Goal: Communication & Community: Answer question/provide support

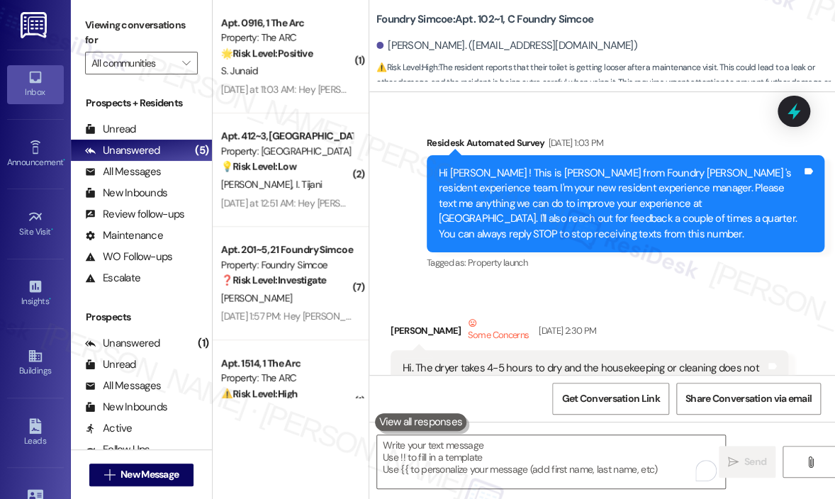
scroll to position [9877, 0]
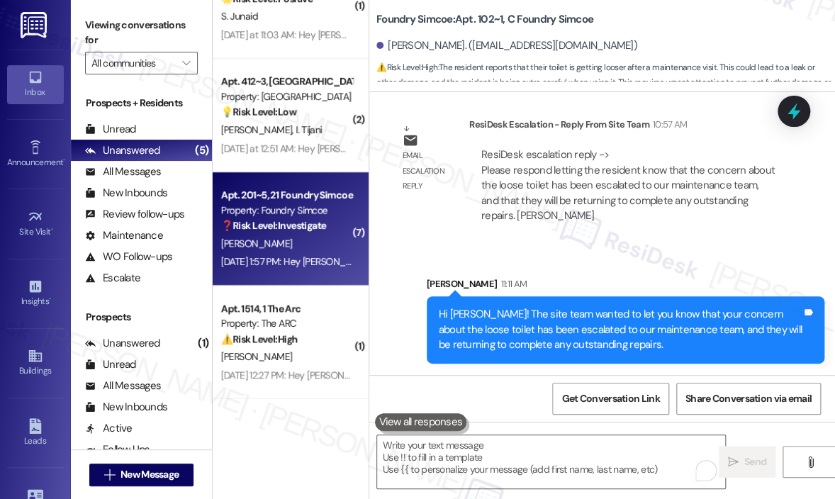
click at [326, 220] on strong "❓ Risk Level: Investigate" at bounding box center [273, 225] width 105 height 13
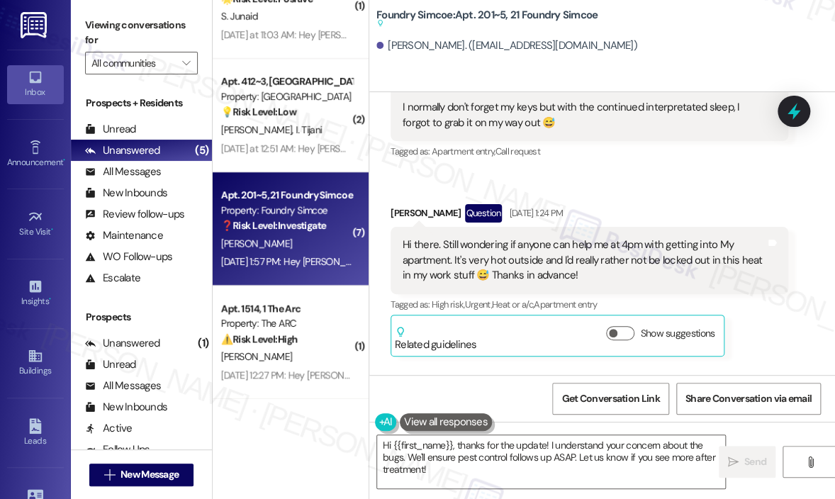
scroll to position [38763, 0]
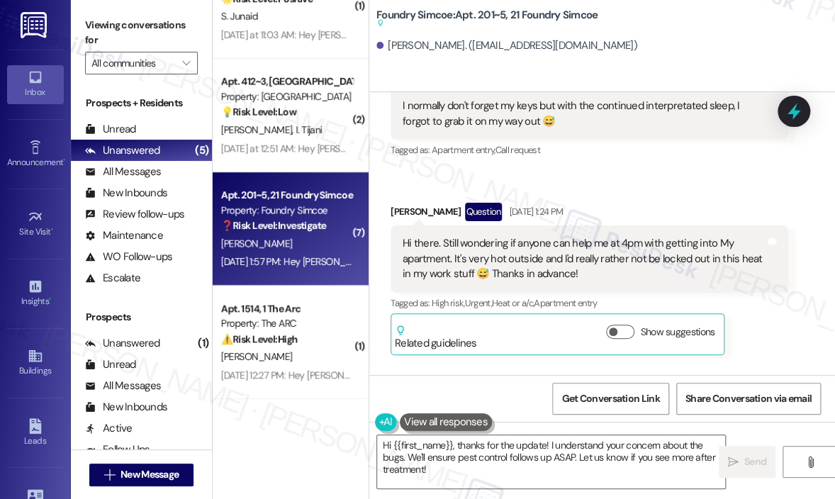
click at [528, 431] on div "Just wanted to extend my appreciation for assisting me in getting inside my uni…" at bounding box center [584, 446] width 363 height 30
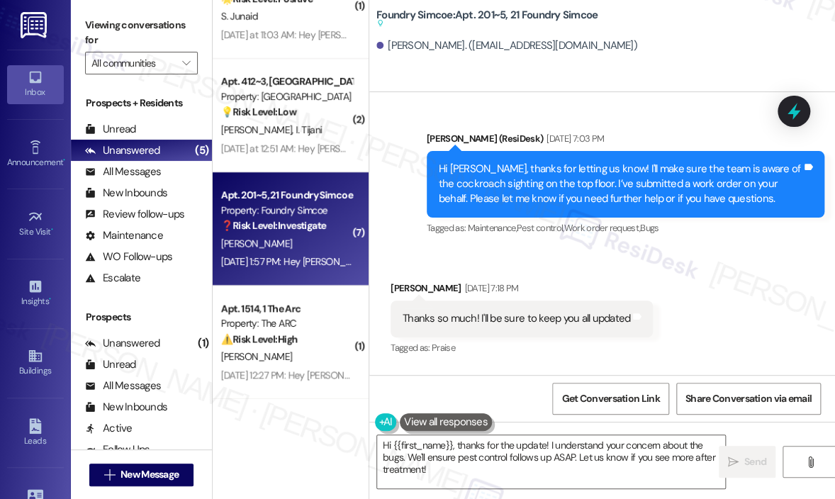
scroll to position [18890, 0]
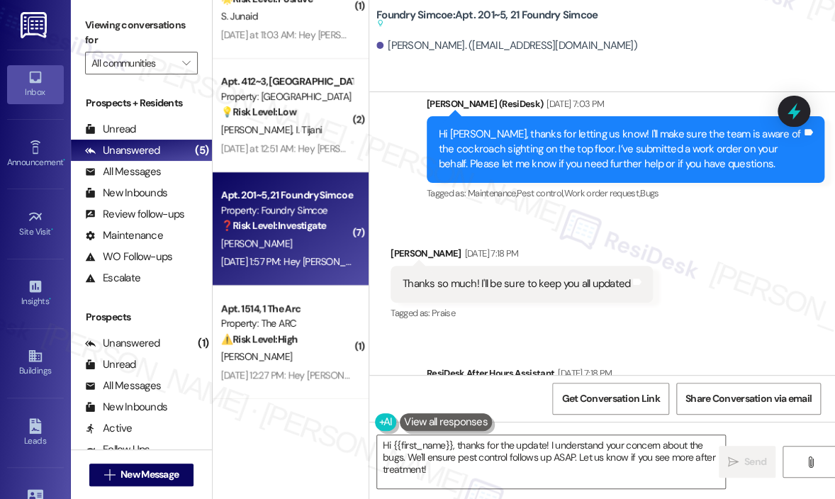
click at [741, 214] on div "Received via SMS [PERSON_NAME] [DATE] 7:18 PM Thanks so much! I'll be sure to k…" at bounding box center [602, 274] width 466 height 120
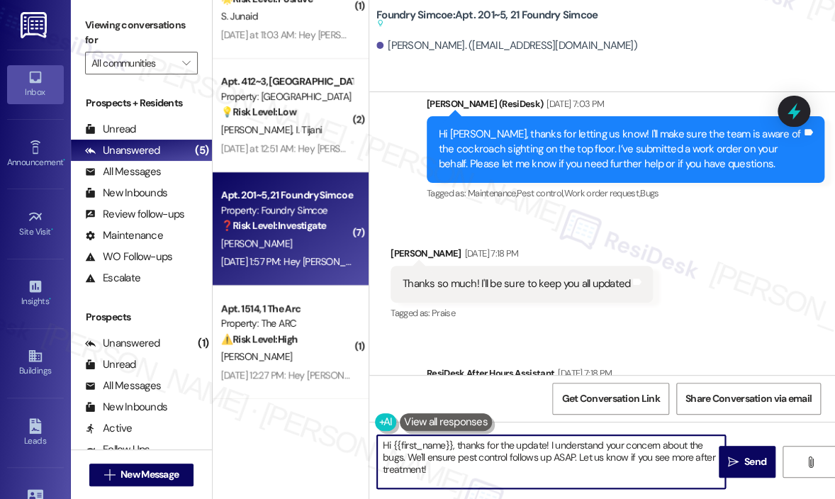
click at [503, 466] on textarea "Hi {{first_name}}, thanks for the update! I understand your concern about the b…" at bounding box center [551, 461] width 348 height 53
drag, startPoint x: 503, startPoint y: 466, endPoint x: 453, endPoint y: 444, distance: 54.0
click at [453, 444] on textarea "Hi {{first_name}}, thanks for the update! I understand your concern about the b…" at bounding box center [551, 461] width 348 height 53
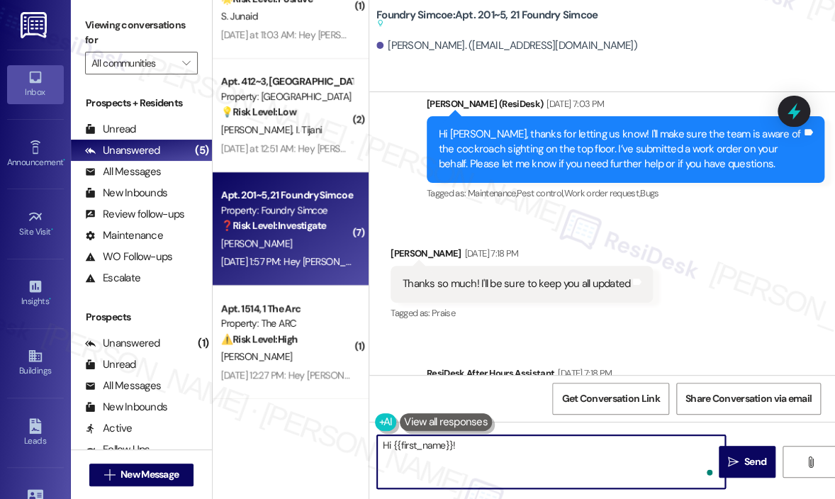
paste textarea "I’m sorry if I wasn’t able to help you with the lockout issue [DATE]. Have you …"
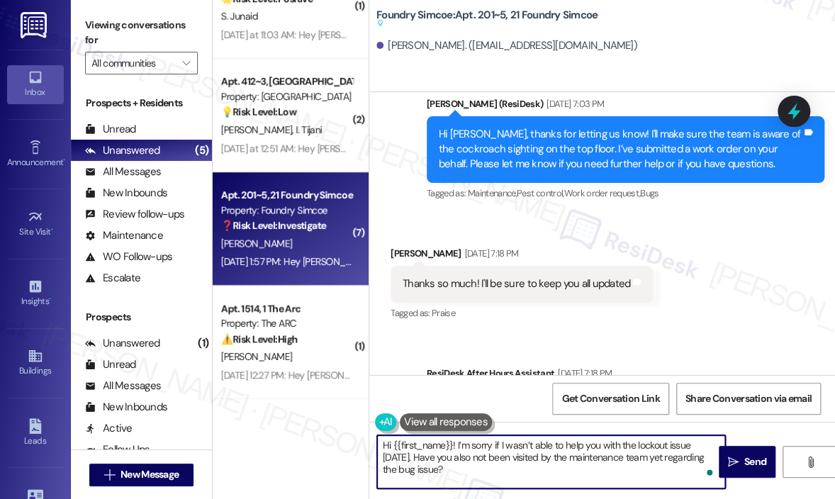
type textarea "Hi {{first_name}}! I’m sorry if I wasn’t able to help you with the lockout issu…"
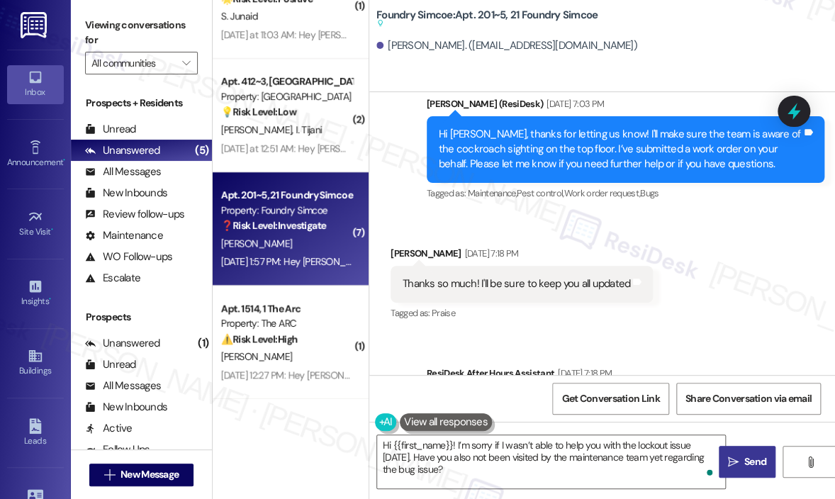
click at [741, 459] on span "Send" at bounding box center [755, 461] width 28 height 15
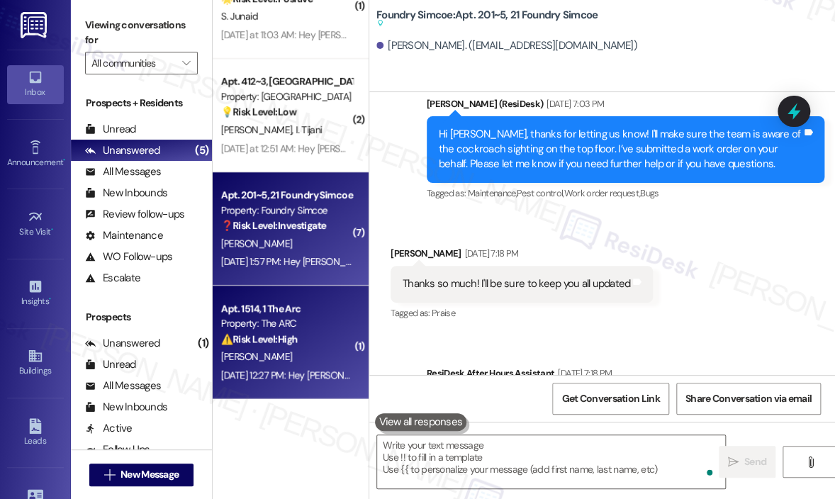
click at [320, 330] on div "Property: The ARC" at bounding box center [286, 323] width 131 height 15
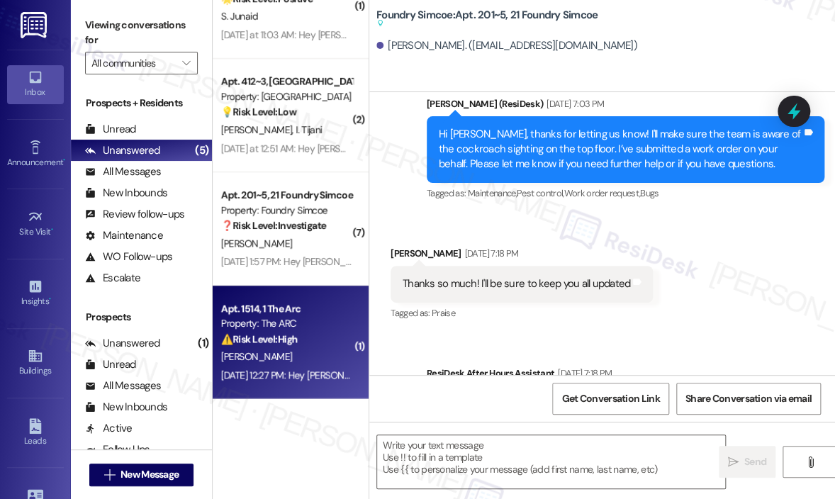
type textarea "Fetching suggested responses. Please feel free to read through the conversation…"
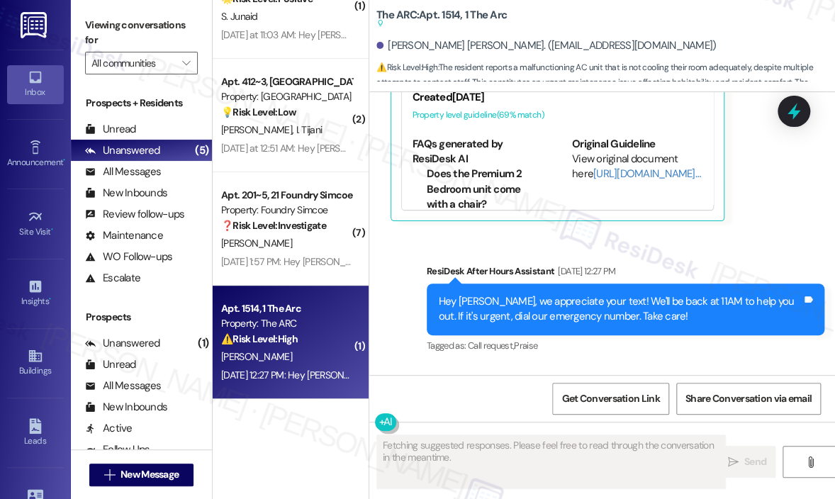
scroll to position [8681, 0]
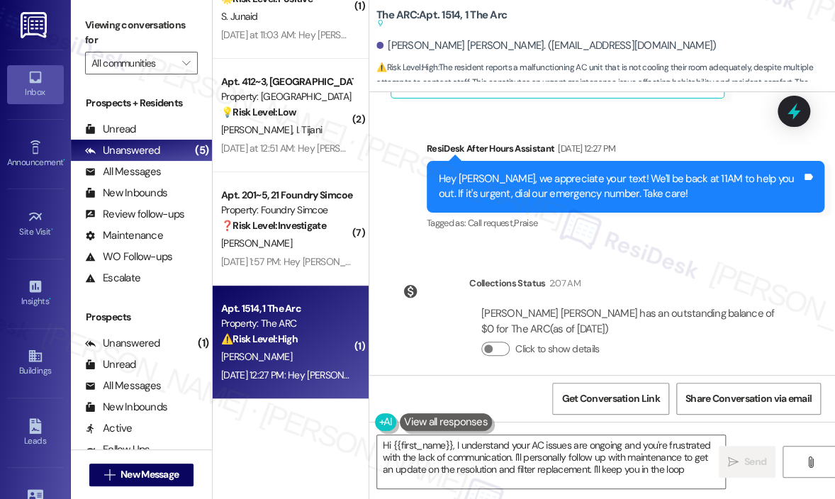
type textarea "Hi {{first_name}}, I understand your AC issues are ongoing and you're frustrate…"
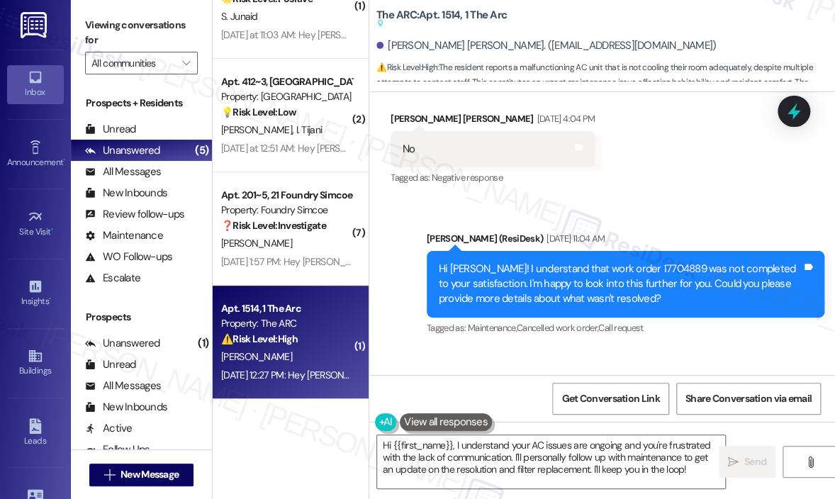
scroll to position [7618, 0]
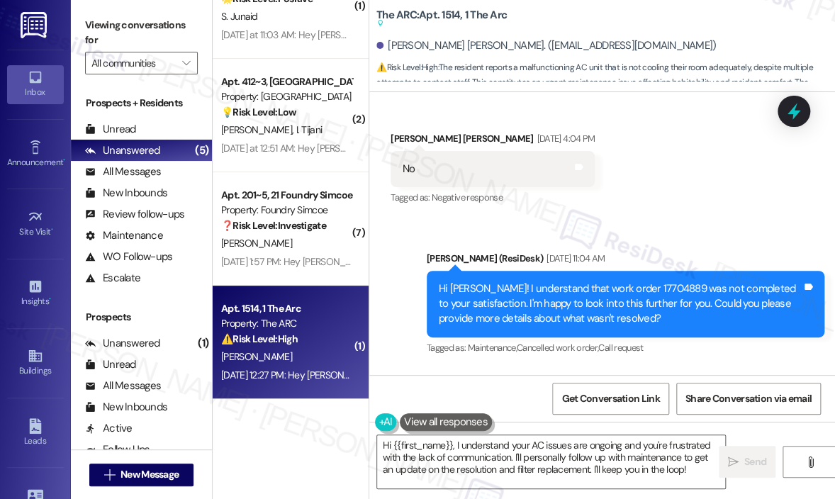
click at [646, 281] on div "Hi [PERSON_NAME]! I understand that work order 17704889 was not completed to yo…" at bounding box center [620, 303] width 363 height 45
copy div "17704889"
click at [796, 113] on icon at bounding box center [793, 112] width 17 height 22
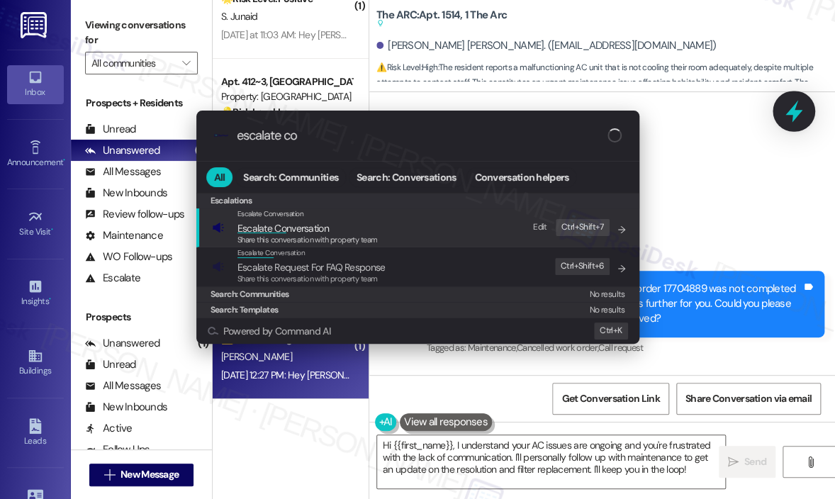
type input "escalate con"
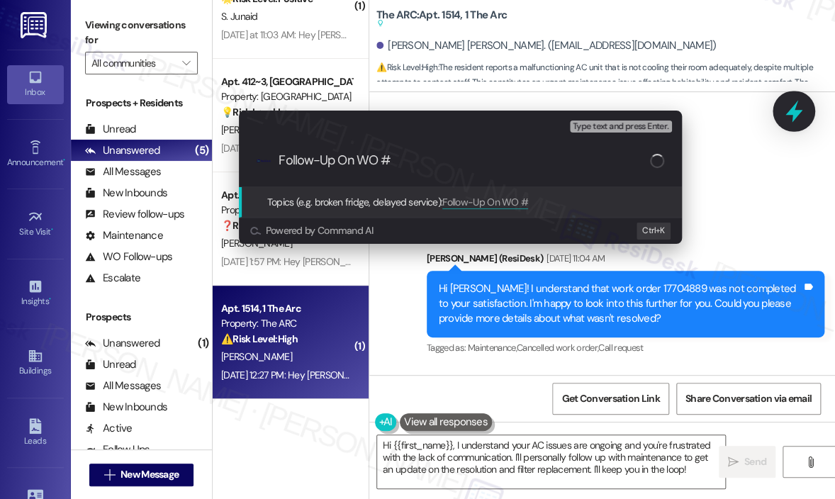
type input "Follow-Up On WO #17704889"
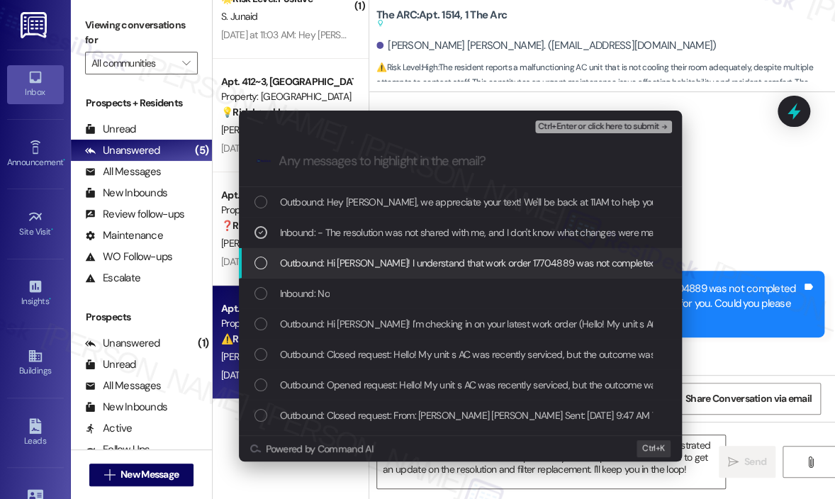
click at [388, 266] on span "Outbound: Hi [PERSON_NAME]! I understand that work order 17704889 was not compl…" at bounding box center [733, 263] width 906 height 16
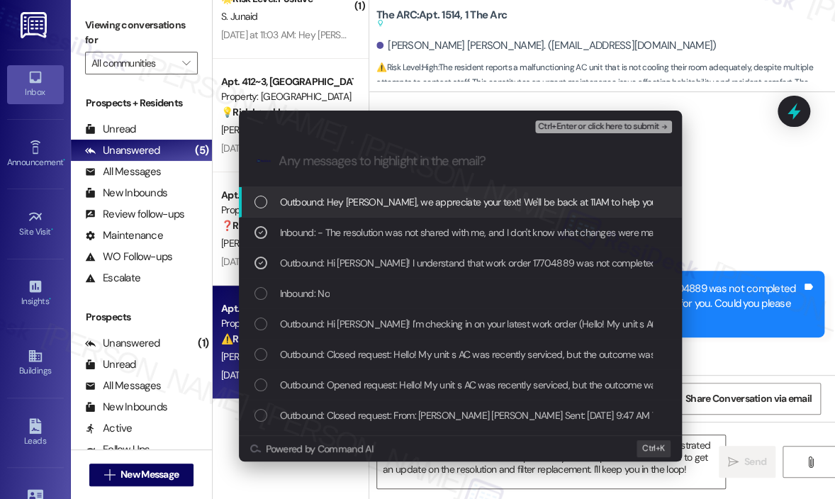
click at [399, 203] on span "Outbound: Hey [PERSON_NAME], we appreciate your text! We'll be back at 11AM to …" at bounding box center [583, 202] width 607 height 16
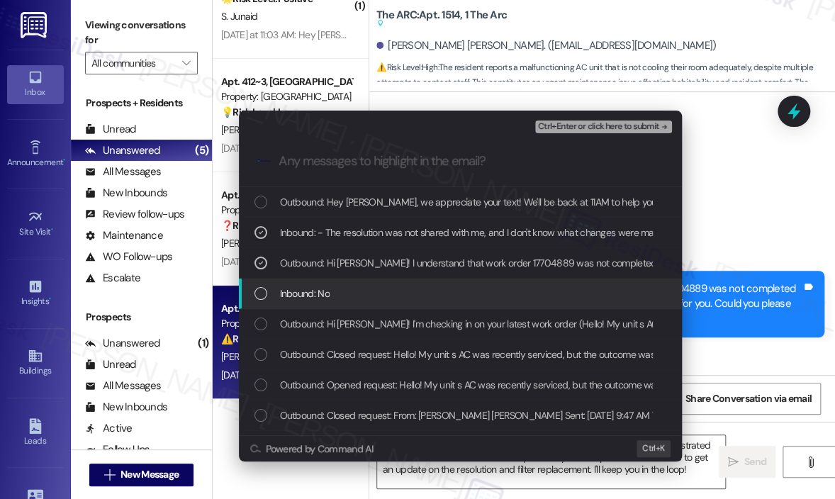
click at [432, 305] on div "Inbound: No" at bounding box center [460, 294] width 443 height 30
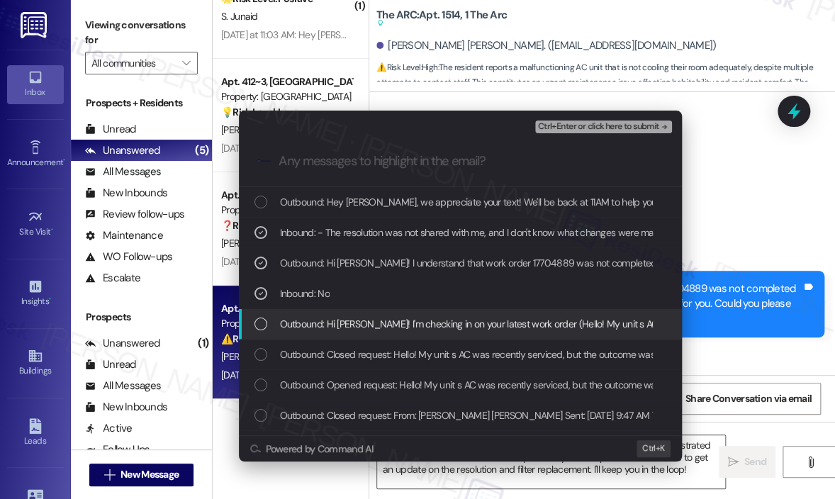
click at [437, 325] on span "Outbound: Hi [PERSON_NAME]! I'm checking in on your latest work order (Hello! M…" at bounding box center [690, 324] width 821 height 16
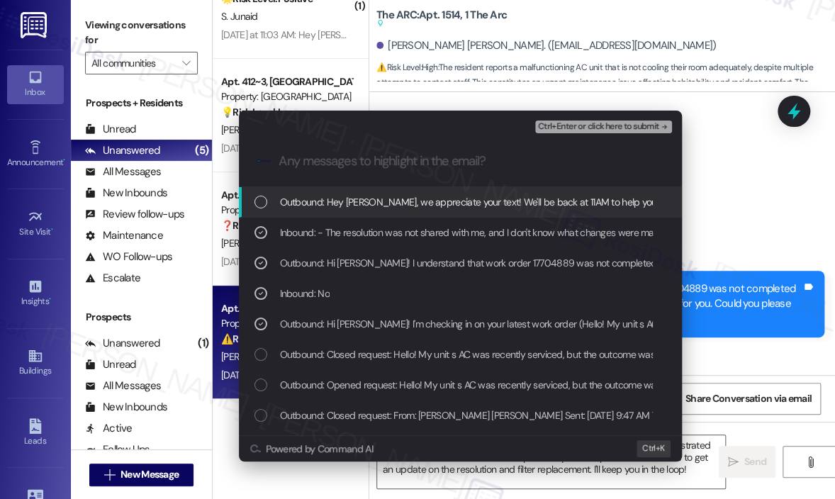
click at [578, 125] on span "Ctrl+Enter or click here to submit" at bounding box center [598, 127] width 121 height 10
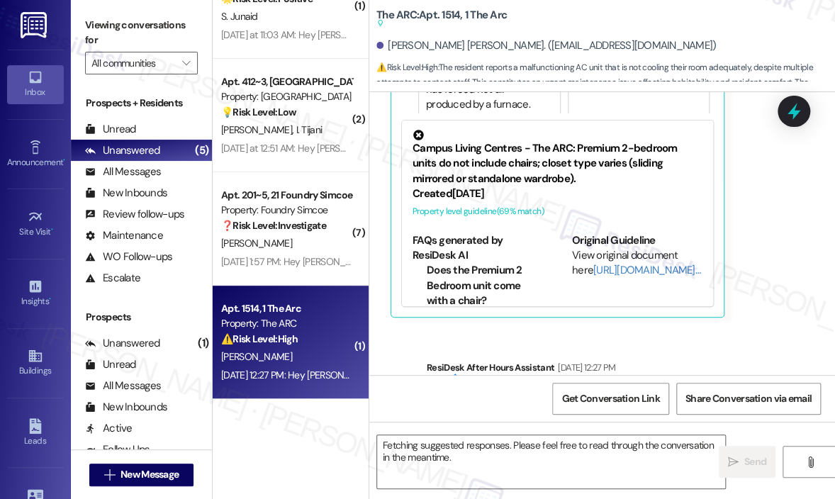
scroll to position [8399, 0]
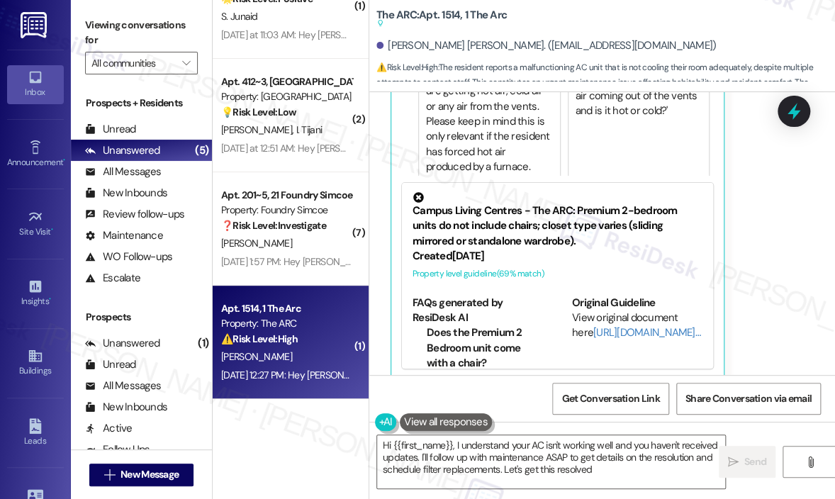
type textarea "Hi {{first_name}}, I understand your AC isn't working well and you haven't rece…"
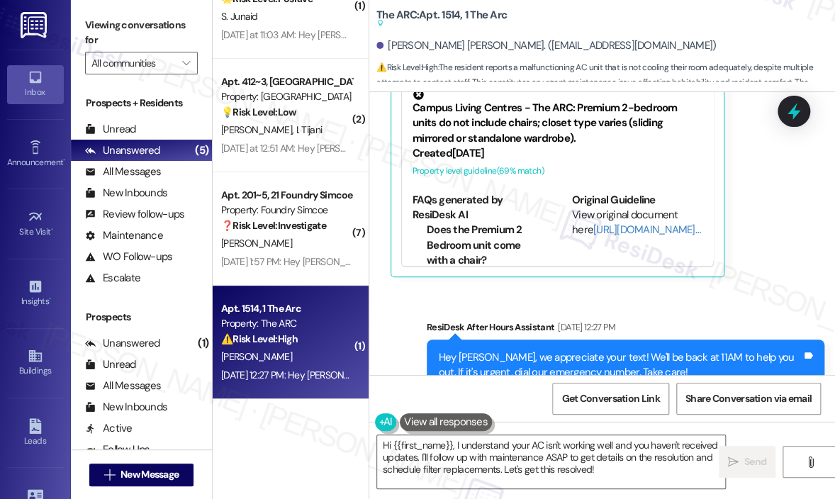
scroll to position [8612, 0]
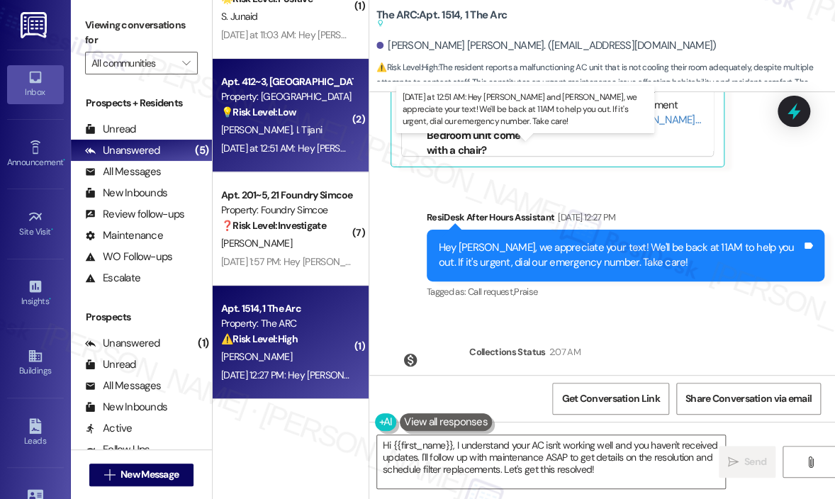
click at [301, 147] on div "[DATE] at 12:51 AM: Hey [PERSON_NAME] and [PERSON_NAME], we appreciate your tex…" at bounding box center [585, 148] width 729 height 13
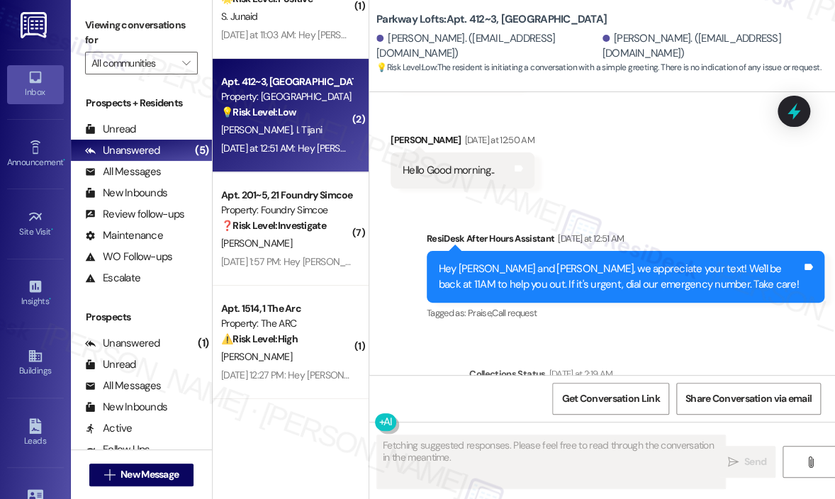
scroll to position [590, 0]
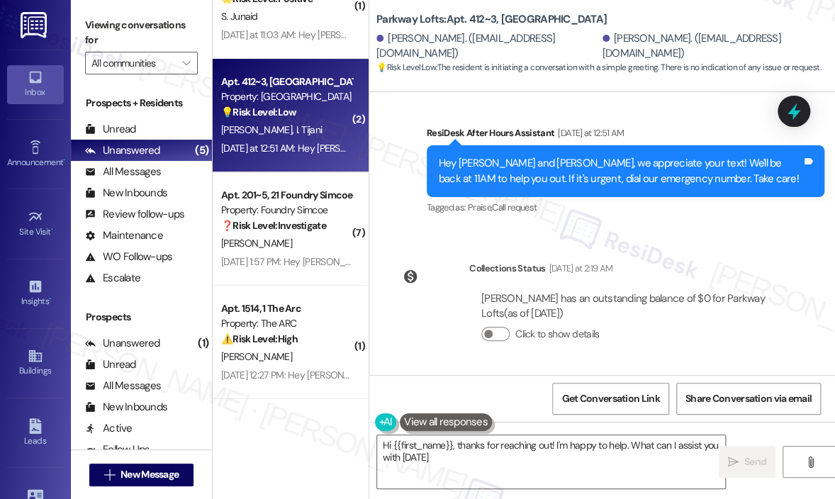
type textarea "Hi {{first_name}}, thanks for reaching out! I'm happy to help. What can I assis…"
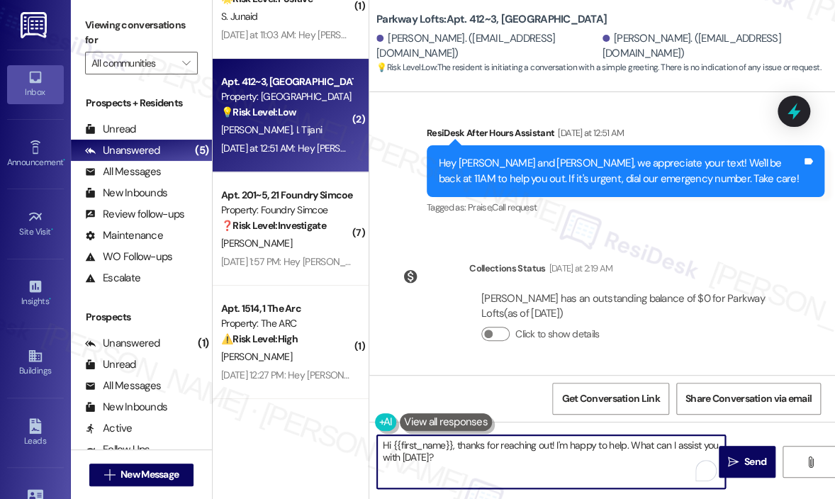
click at [583, 449] on textarea "Hi {{first_name}}, thanks for reaching out! I'm happy to help. What can I assis…" at bounding box center [551, 461] width 348 height 53
click at [735, 458] on icon "" at bounding box center [733, 461] width 11 height 11
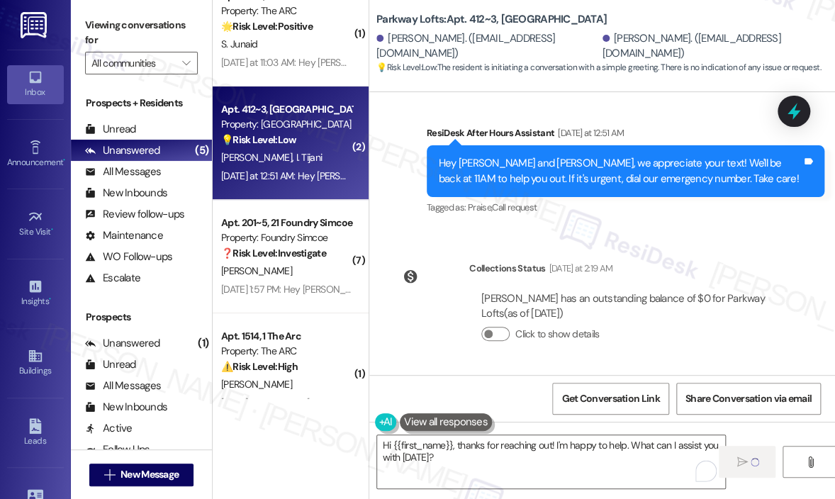
scroll to position [0, 0]
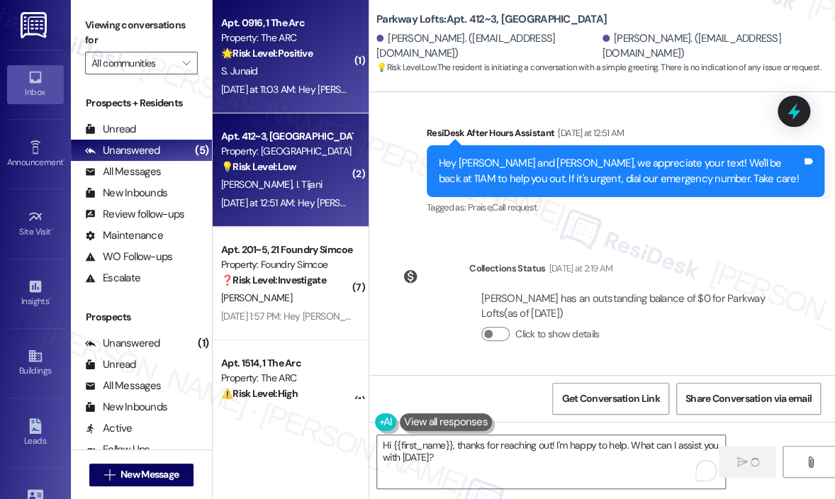
click at [296, 97] on div "[DATE] at 11:03 AM: Hey [PERSON_NAME], we appreciate your text! We'll be back a…" at bounding box center [287, 90] width 134 height 18
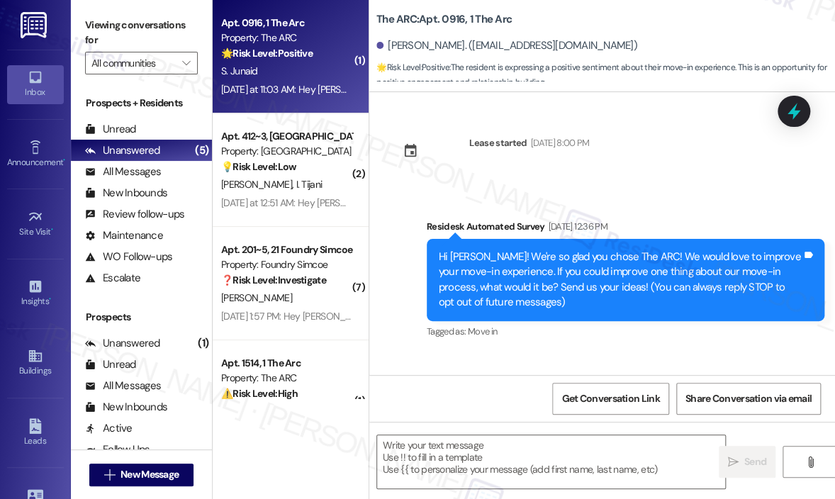
scroll to position [96, 0]
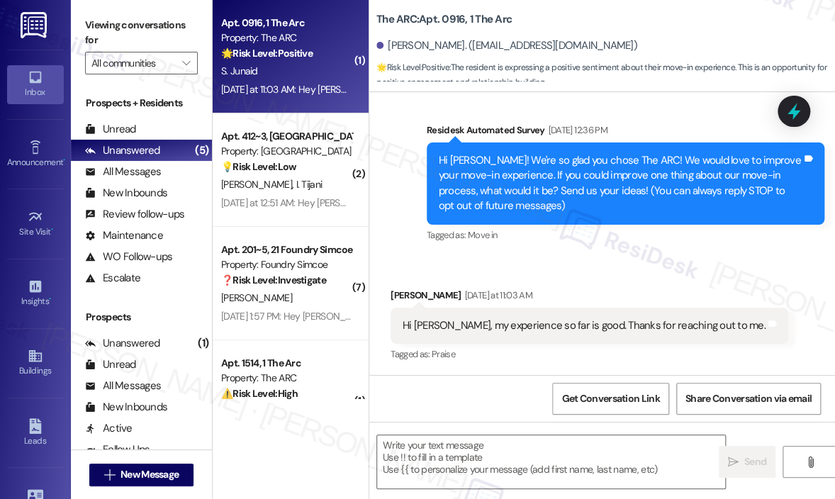
type textarea "Fetching suggested responses. Please feel free to read through the conversation…"
click at [618, 270] on div "Received via SMS [PERSON_NAME] [DATE] at 11:03 AM Hi [PERSON_NAME], my experien…" at bounding box center [602, 316] width 466 height 120
click at [615, 275] on div "Received via SMS [PERSON_NAME] [DATE] at 11:03 AM Hi [PERSON_NAME], my experien…" at bounding box center [602, 316] width 466 height 120
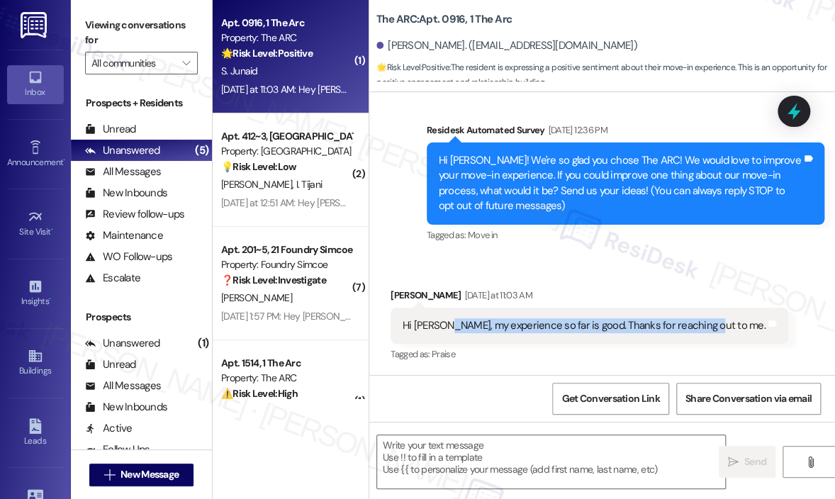
drag, startPoint x: 442, startPoint y: 327, endPoint x: 703, endPoint y: 334, distance: 261.6
click at [703, 334] on div "Hi [PERSON_NAME], my experience so far is good. Thanks for reaching out to me. …" at bounding box center [590, 326] width 398 height 36
copy div "my experience so far is good. Thanks for reaching out to me"
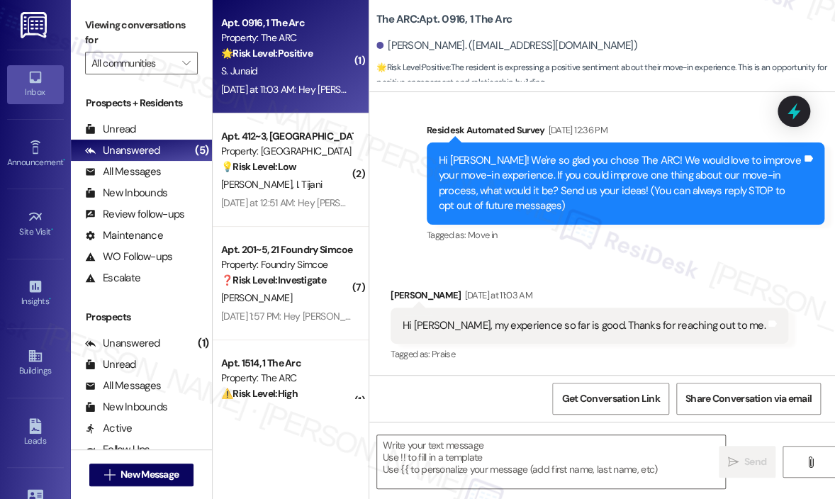
click at [705, 123] on div "Residesk Automated Survey [DATE] 12:36 PM" at bounding box center [626, 133] width 398 height 20
click at [707, 116] on div "Survey, sent via SMS Residesk Automated Survey [DATE] 12:36 PM Hi [PERSON_NAME]…" at bounding box center [625, 184] width 419 height 144
click at [708, 121] on div "Survey, sent via SMS Residesk Automated Survey [DATE] 12:36 PM Hi [PERSON_NAME]…" at bounding box center [625, 184] width 419 height 144
click at [715, 116] on div "Survey, sent via SMS Residesk Automated Survey [DATE] 12:36 PM Hi [PERSON_NAME]…" at bounding box center [625, 184] width 419 height 144
click at [701, 116] on div "Survey, sent via SMS Residesk Automated Survey [DATE] 12:36 PM Hi [PERSON_NAME]…" at bounding box center [625, 184] width 419 height 144
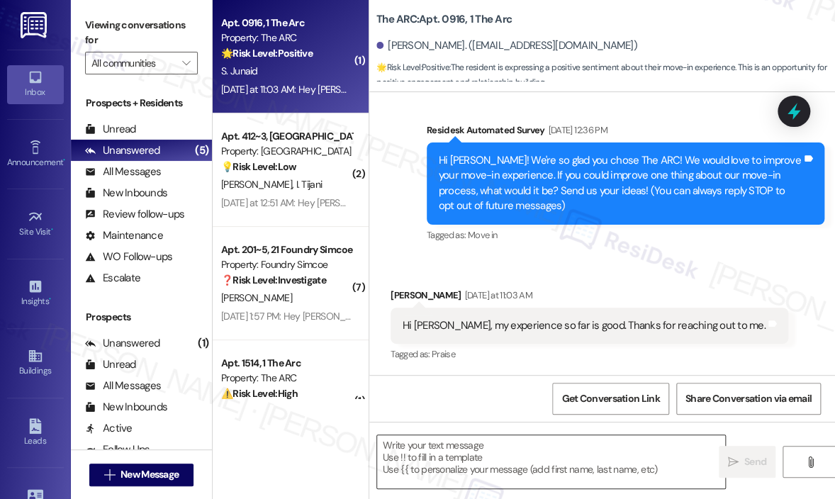
click at [473, 455] on textarea at bounding box center [551, 461] width 348 height 53
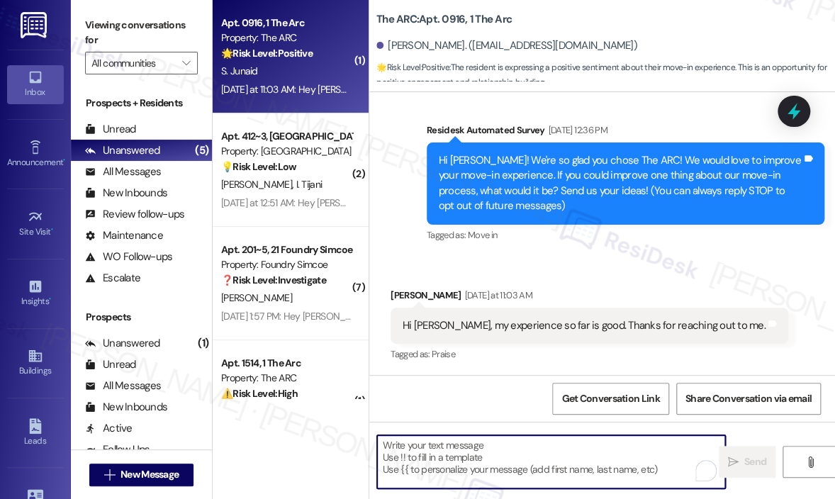
paste textarea "Thank you for sharing — I’m so glad to hear your experience has been good so fa…"
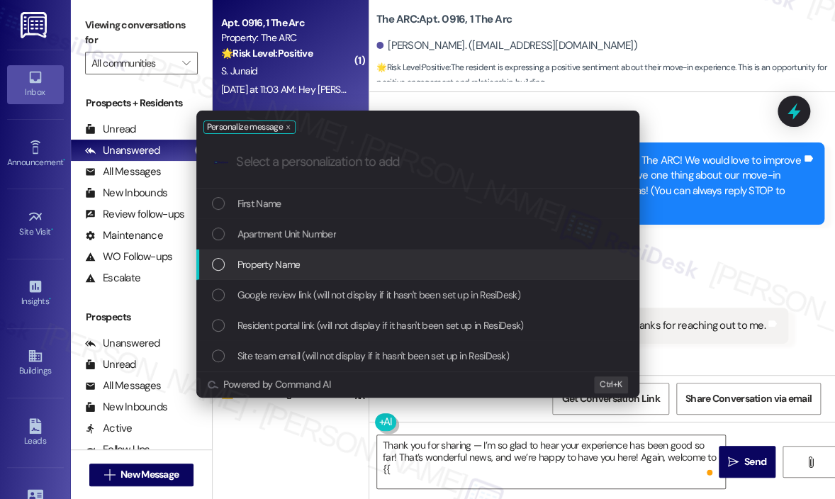
click at [326, 257] on div "Property Name" at bounding box center [419, 265] width 415 height 16
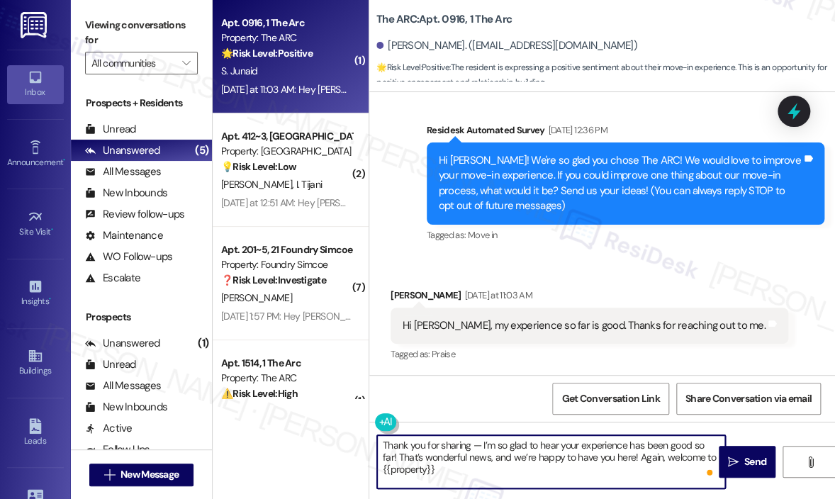
type textarea "Thank you for sharing — I’m so glad to hear your experience has been good so fa…"
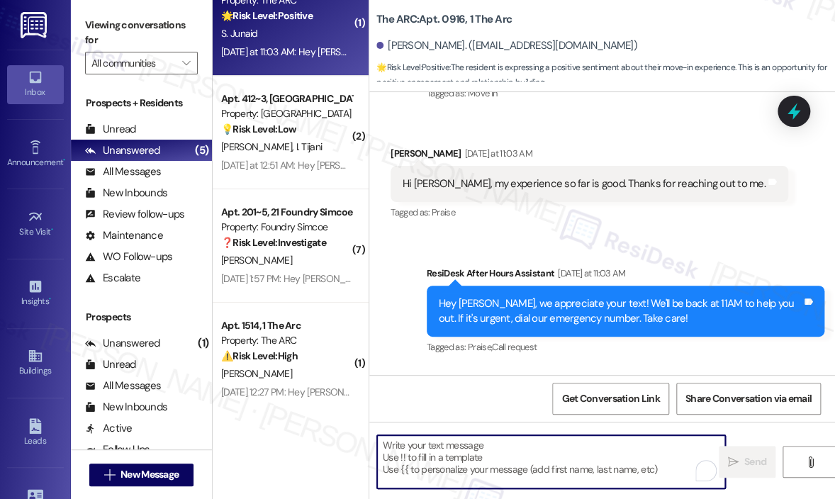
scroll to position [55, 0]
